Goal: Information Seeking & Learning: Learn about a topic

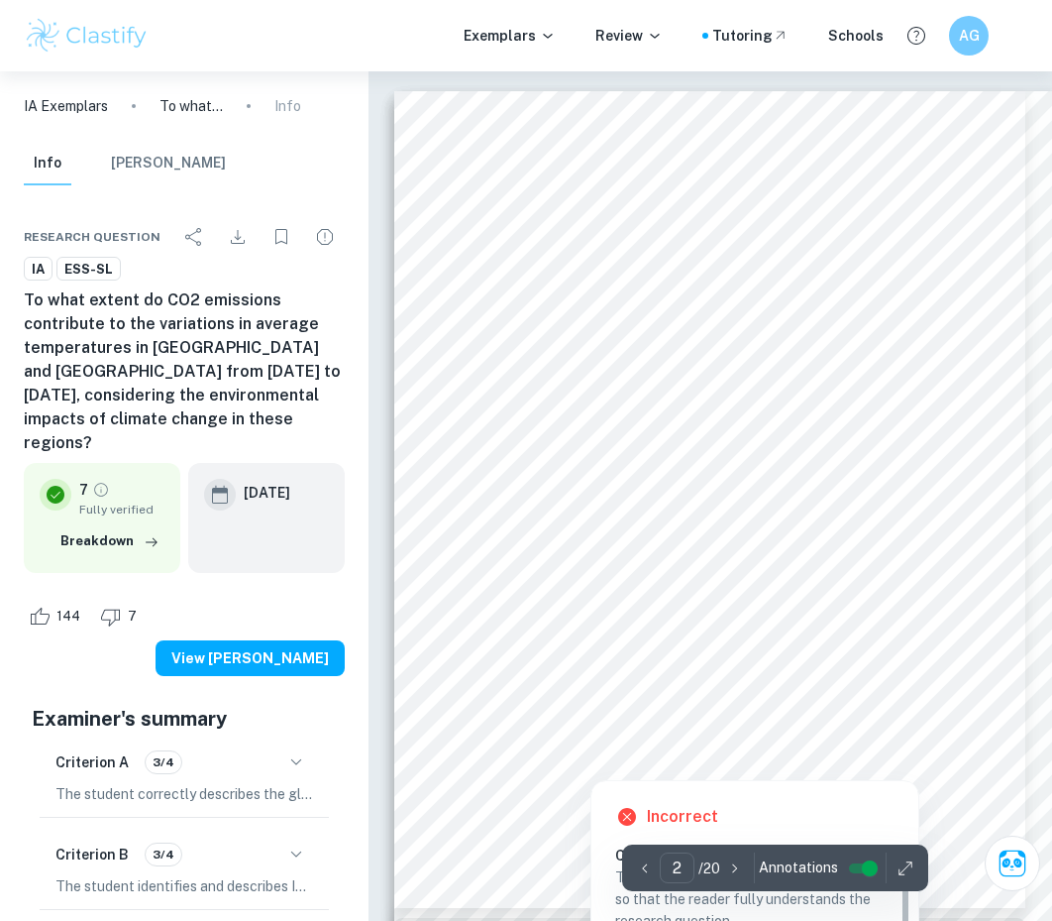
scroll to position [672, 0]
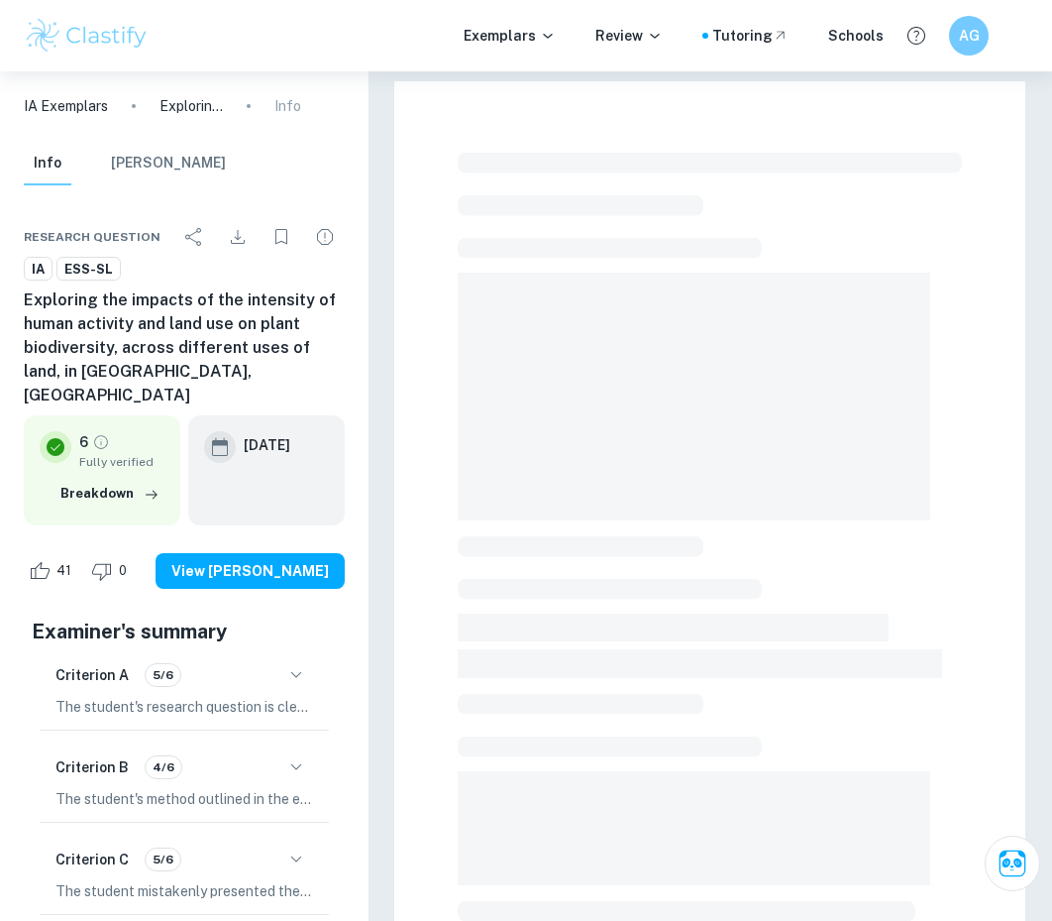
checkbox input "true"
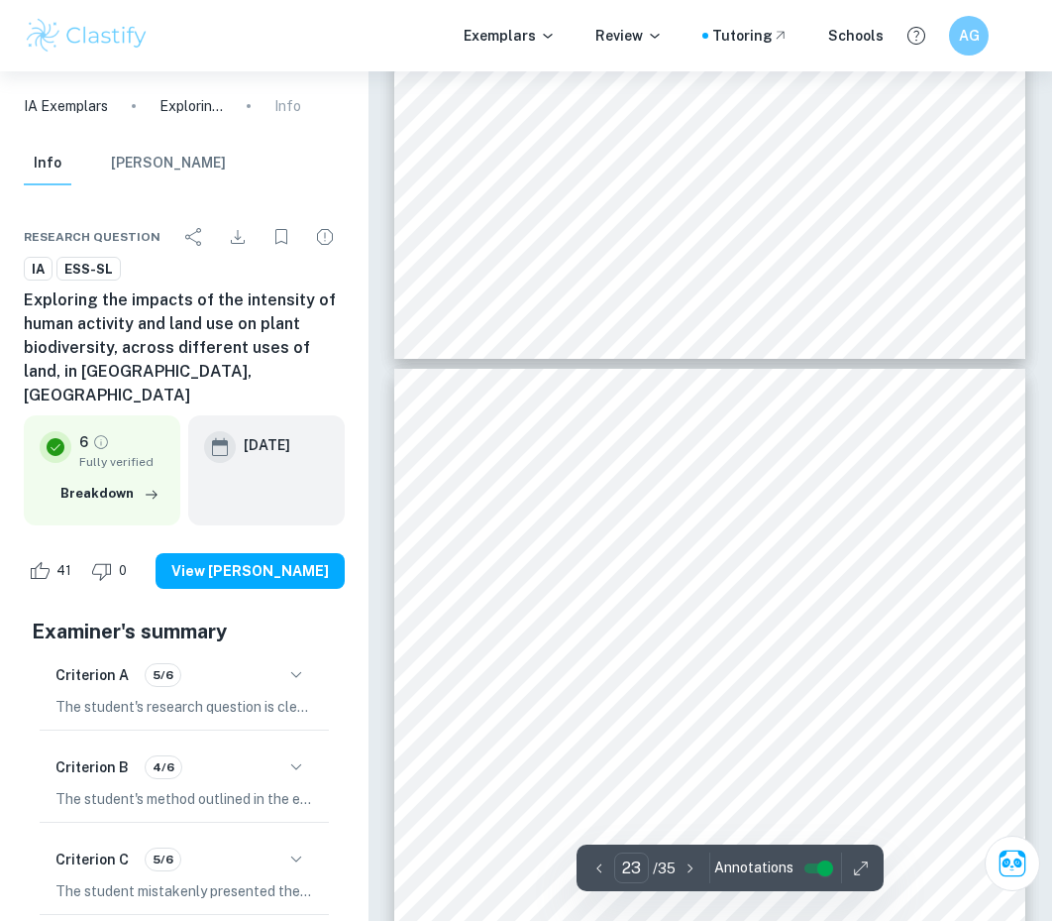
scroll to position [19698, 0]
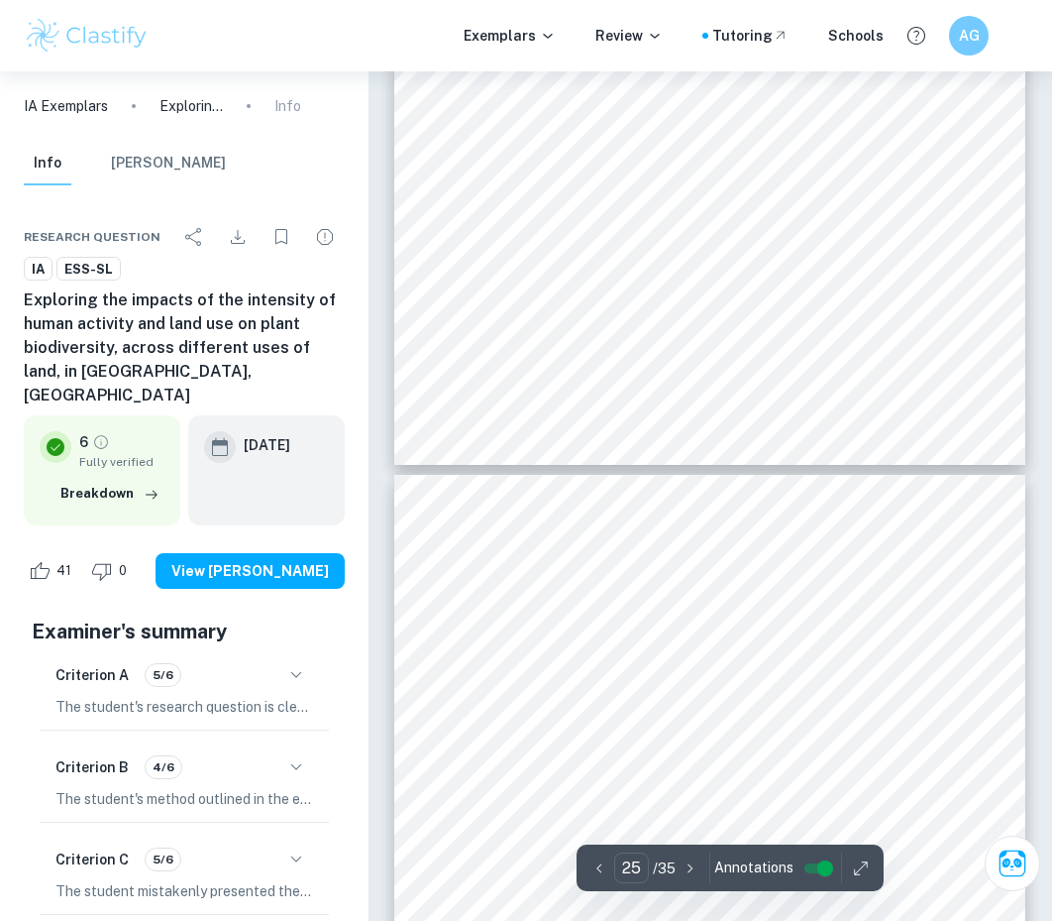
type input "24"
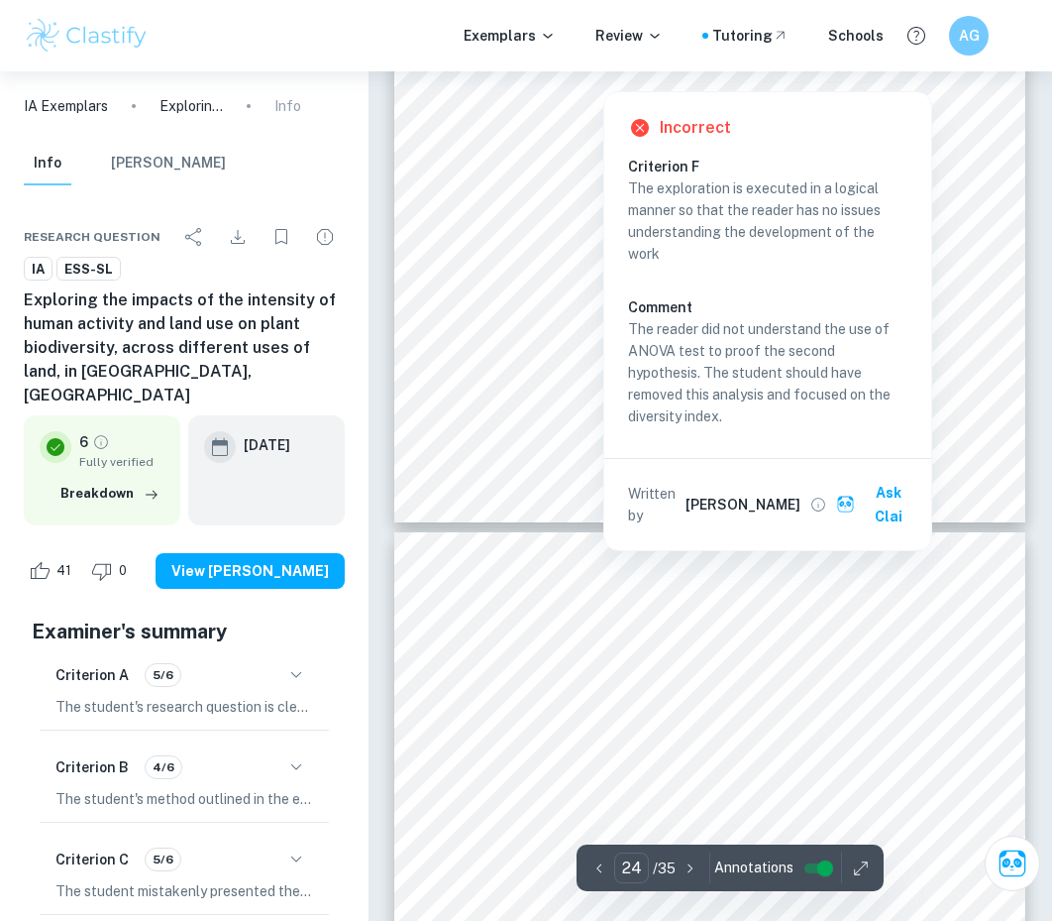
scroll to position [21232, 0]
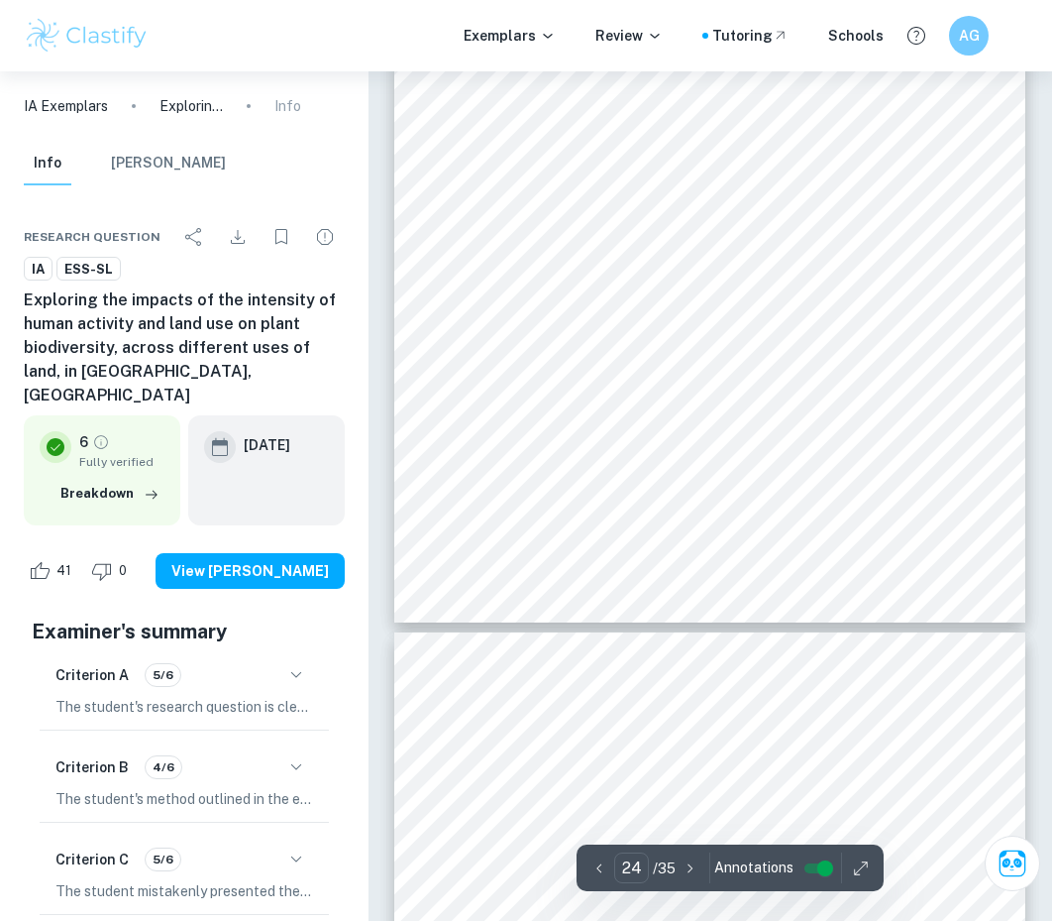
click at [440, 199] on div "24 Hypothesis 2 – Untouched land will have the highest biodiversity My data str…" at bounding box center [709, 175] width 631 height 893
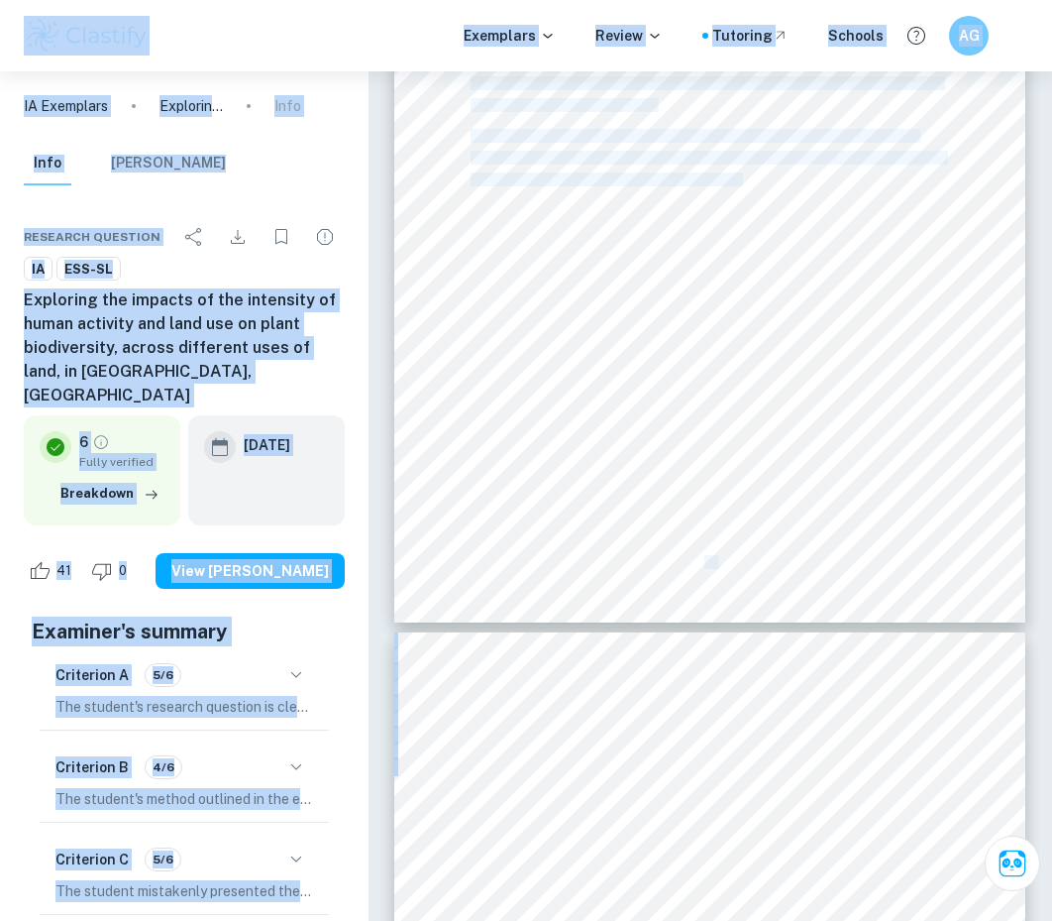
copy body "Exemplars Review Tutoring Schools AG IA Exemplars Exploring the impacts of the …"
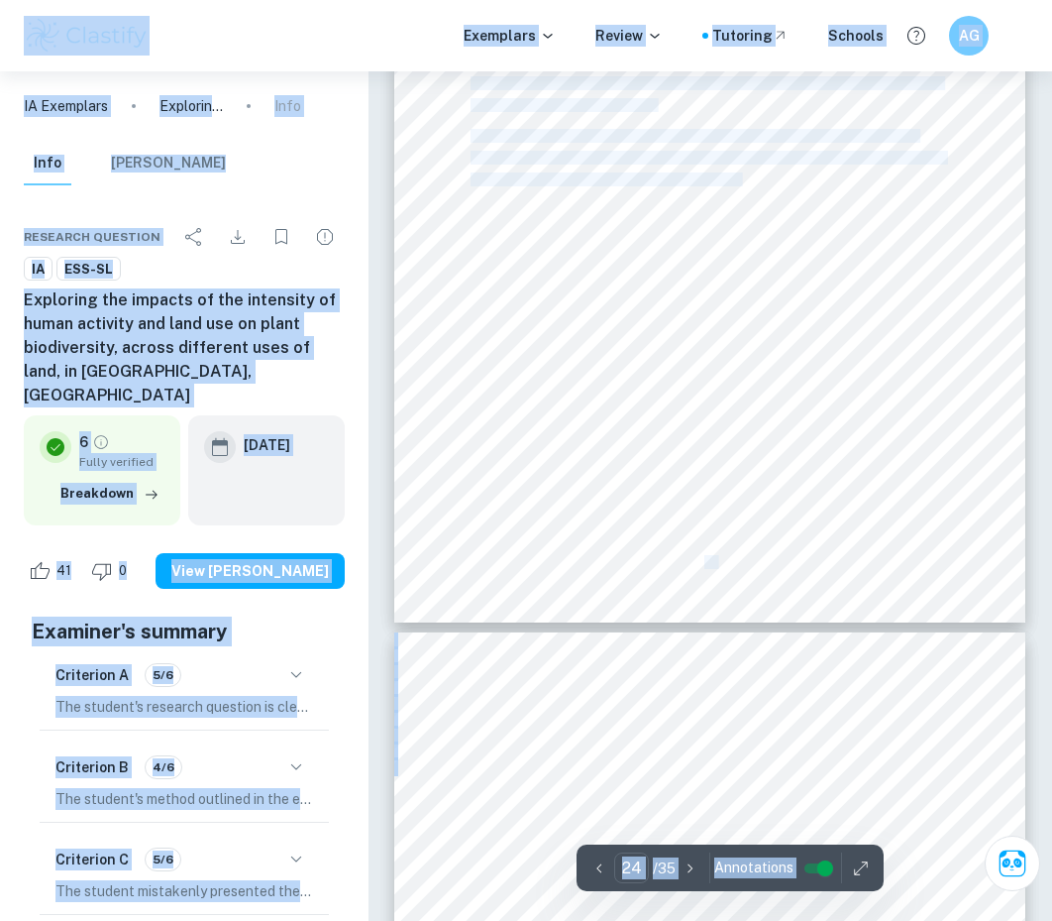
click at [610, 287] on div "24 Hypothesis 2 – Untouched land will have the highest biodiversity My data str…" at bounding box center [709, 175] width 631 height 893
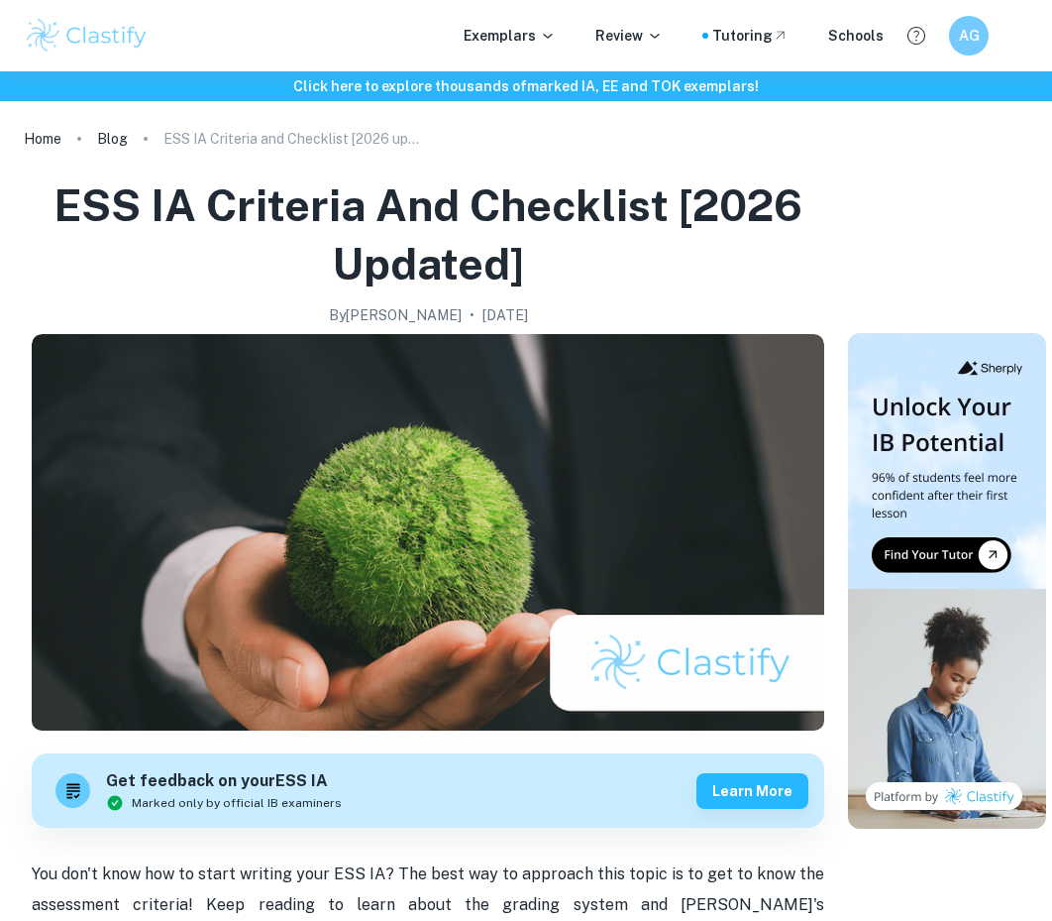
scroll to position [993, 0]
